Goal: Find specific page/section: Find specific page/section

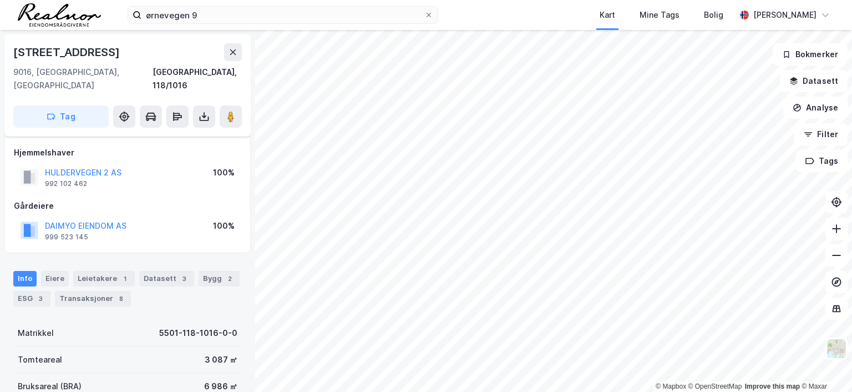
scroll to position [6, 0]
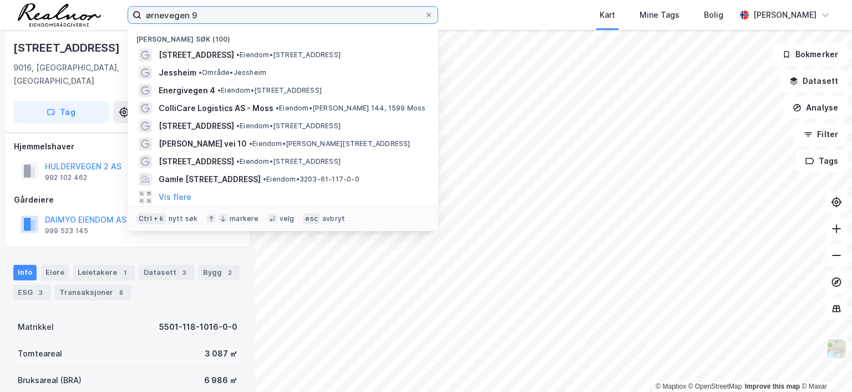
click at [248, 12] on input "ørnevegen 9" at bounding box center [283, 15] width 283 height 17
drag, startPoint x: 235, startPoint y: 12, endPoint x: 108, endPoint y: 6, distance: 127.2
click at [108, 6] on div "ørnevegen 9 Nylige søk (100) Ørnevegen 9 • Eiendom • [STREET_ADDRESS] • Område …" at bounding box center [426, 15] width 852 height 30
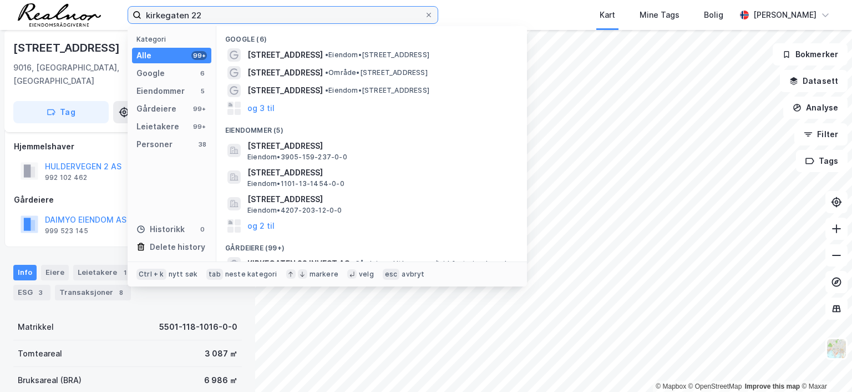
drag, startPoint x: 188, startPoint y: 11, endPoint x: 179, endPoint y: 14, distance: 9.5
click at [179, 14] on input "kirkegaten 22" at bounding box center [283, 15] width 283 height 17
click at [229, 17] on input "kirkegaten 22" at bounding box center [283, 15] width 283 height 17
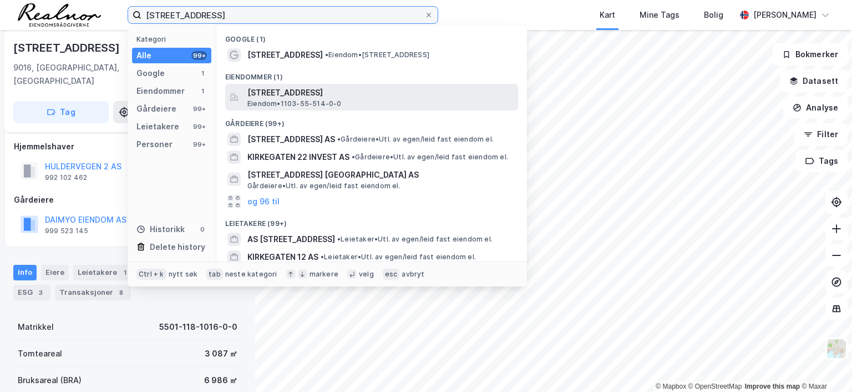
type input "[STREET_ADDRESS]"
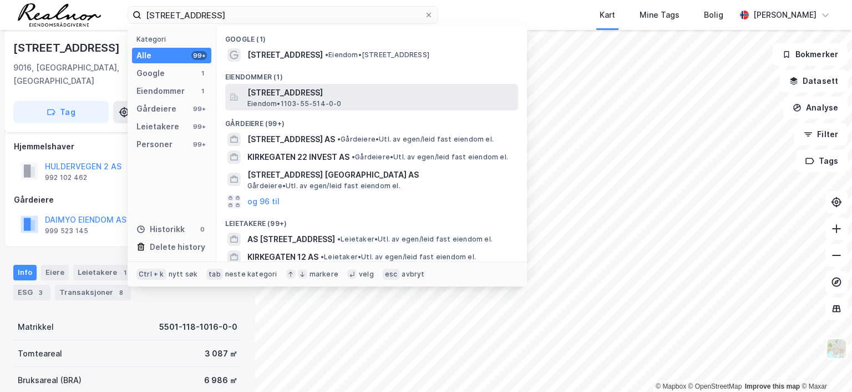
click at [317, 92] on span "[STREET_ADDRESS]" at bounding box center [381, 92] width 266 height 13
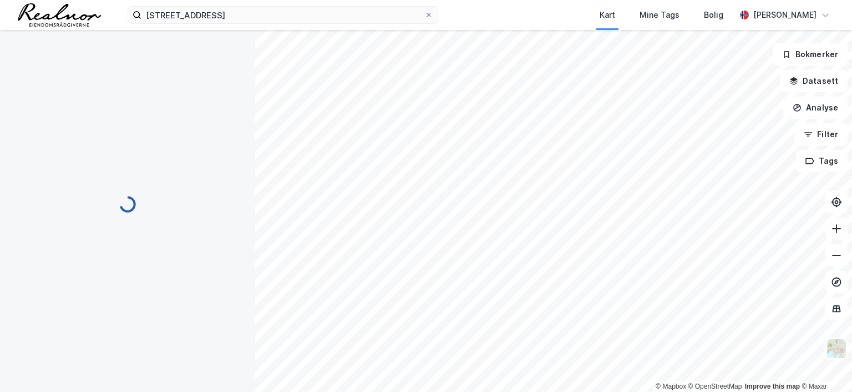
scroll to position [6, 0]
